Goal: Information Seeking & Learning: Learn about a topic

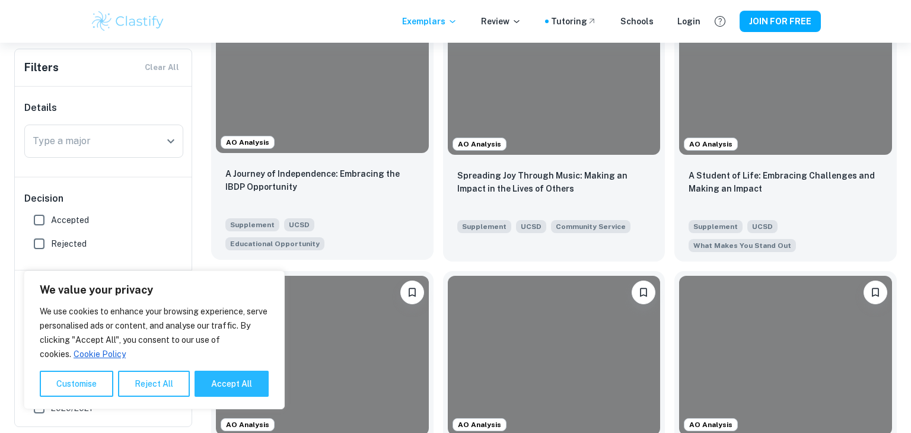
scroll to position [434, 0]
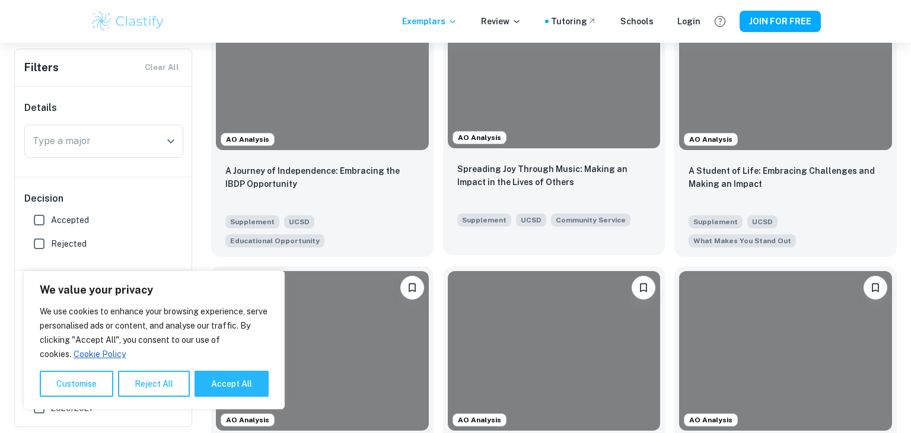
click at [492, 186] on p "Spreading Joy Through Music: Making an Impact in the Lives of Others" at bounding box center [554, 176] width 194 height 26
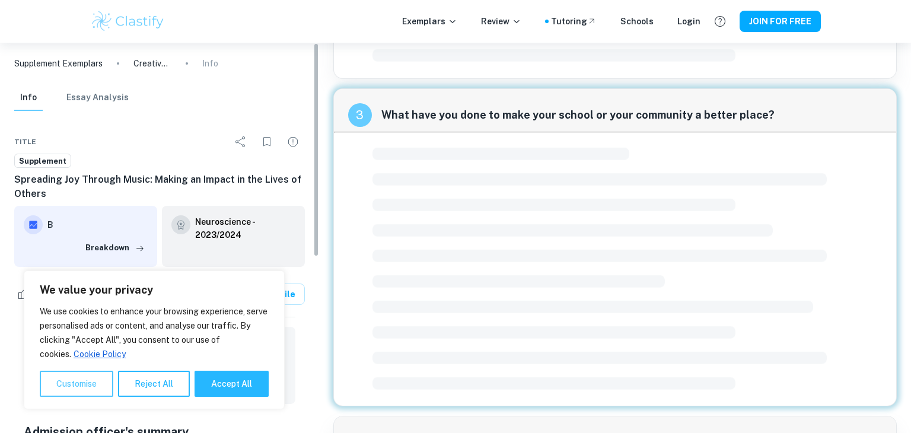
scroll to position [660, 0]
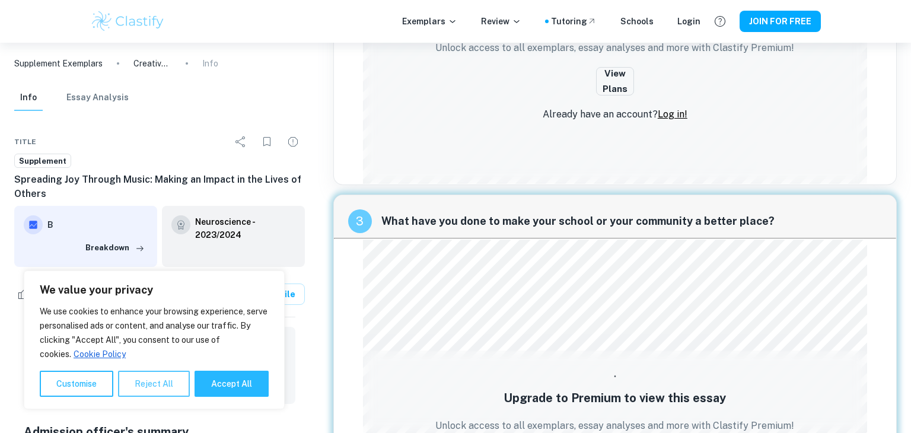
click at [145, 391] on button "Reject All" at bounding box center [154, 384] width 72 height 26
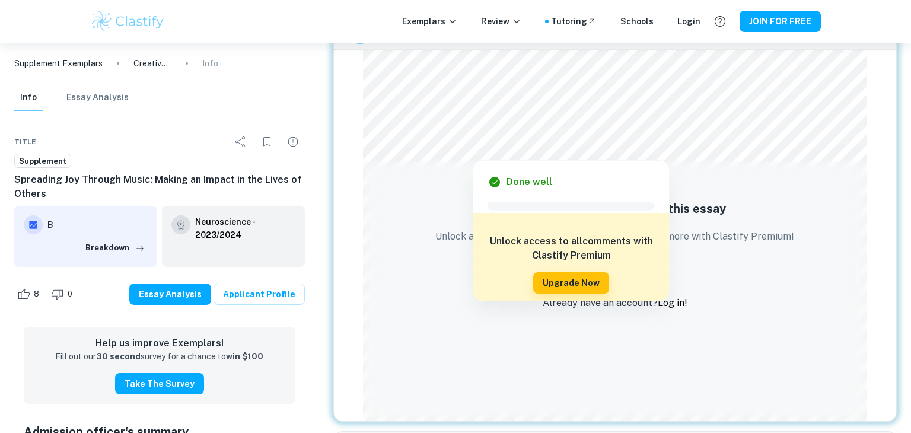
scroll to position [850, 0]
